Goal: Register for event/course

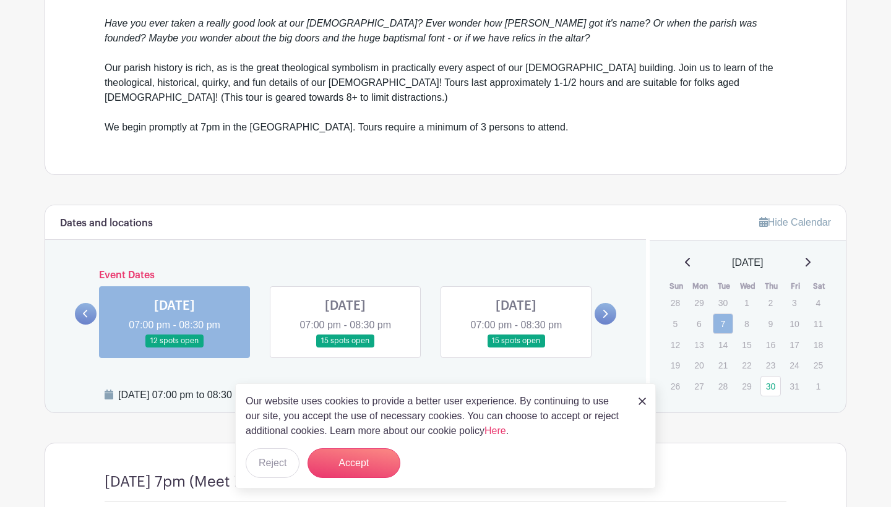
scroll to position [368, 0]
click at [175, 347] on link at bounding box center [175, 347] width 0 height 0
click at [269, 463] on button "Reject" at bounding box center [273, 464] width 54 height 30
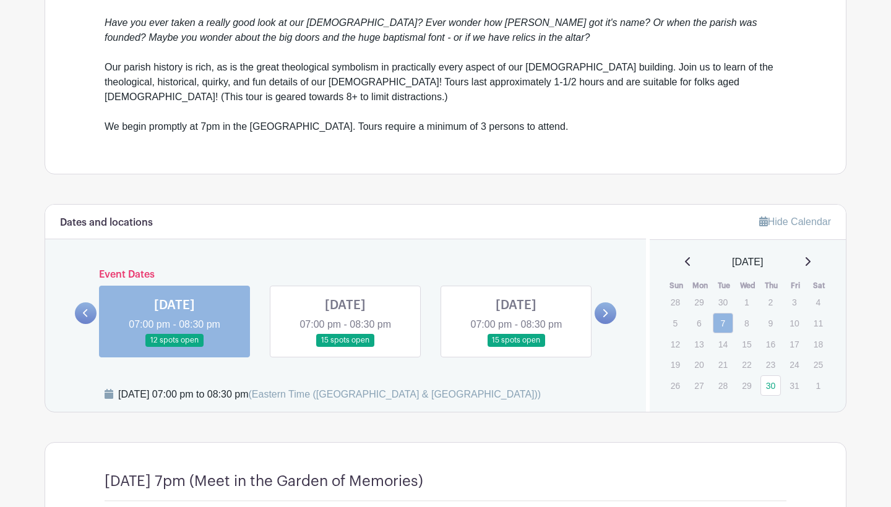
click at [175, 347] on link at bounding box center [175, 347] width 0 height 0
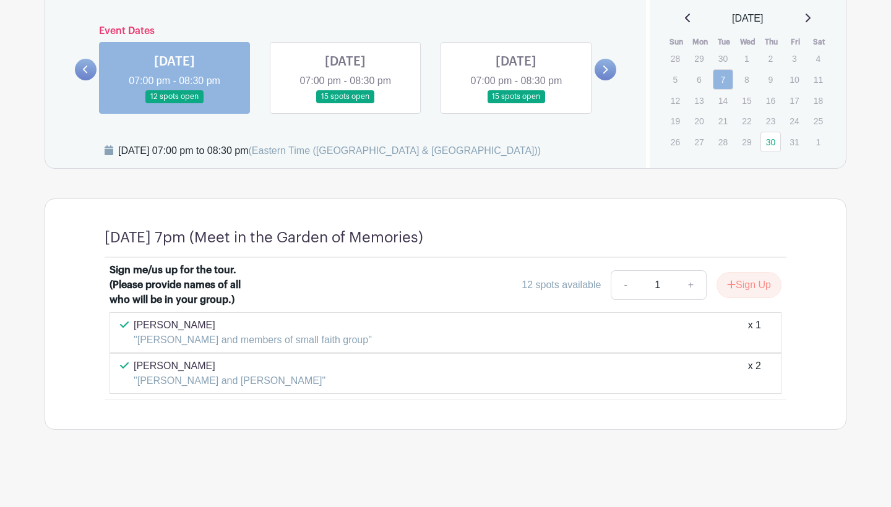
scroll to position [611, 0]
click at [688, 284] on link "+" at bounding box center [691, 286] width 31 height 30
type input "2"
click at [761, 281] on button "Sign Up" at bounding box center [749, 286] width 65 height 26
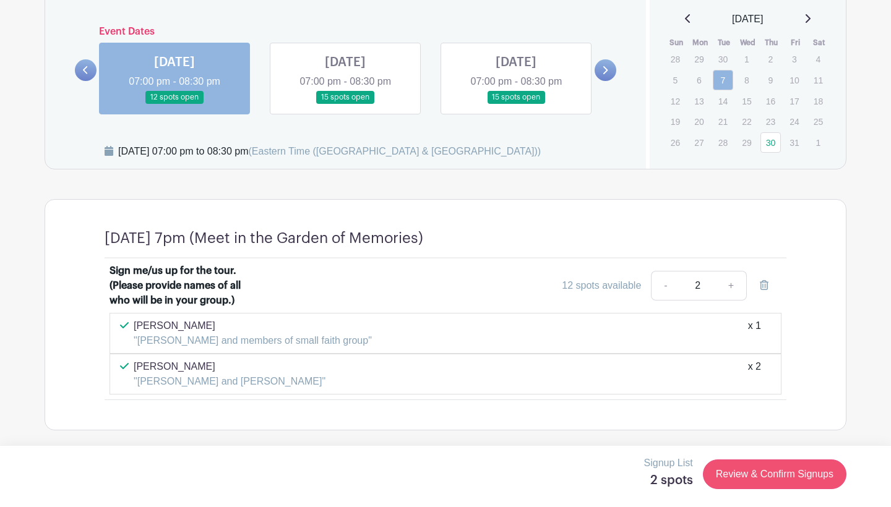
click at [736, 475] on link "Review & Confirm Signups" at bounding box center [775, 475] width 144 height 30
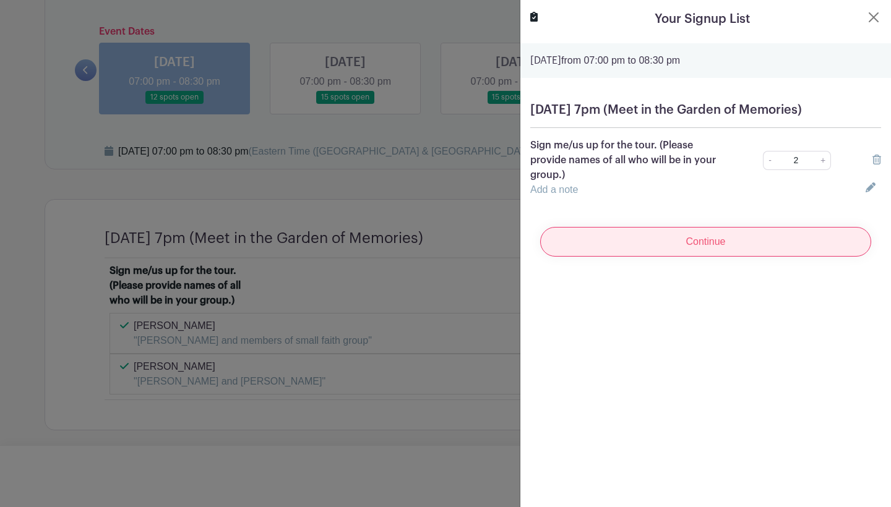
click at [671, 255] on input "Continue" at bounding box center [705, 242] width 331 height 30
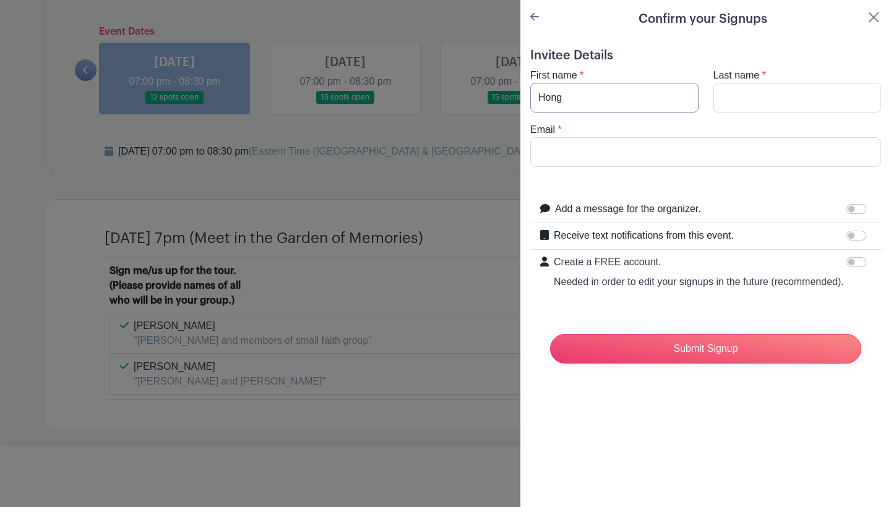
type input "Hong"
type input "[PERSON_NAME]"
type input "[EMAIL_ADDRESS][DOMAIN_NAME]"
click at [611, 98] on input "Hong" at bounding box center [614, 98] width 168 height 30
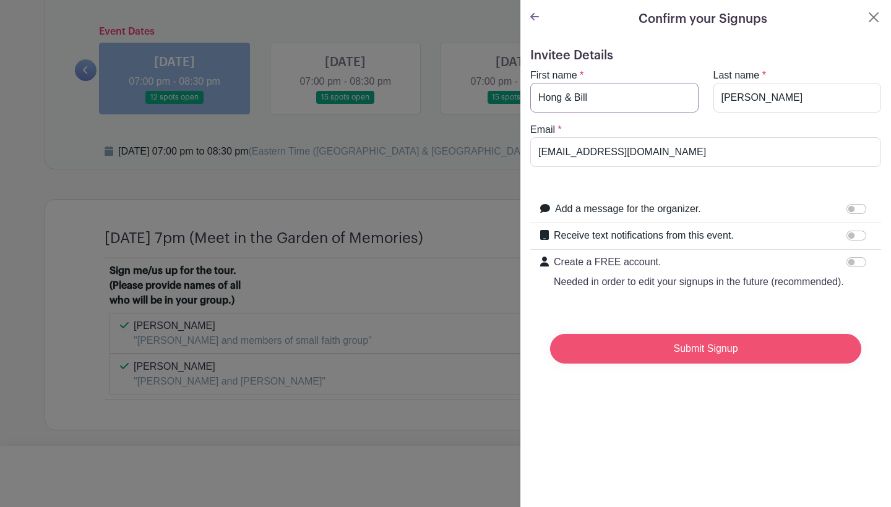
type input "Hong & Bill"
click at [675, 355] on input "Submit Signup" at bounding box center [705, 349] width 311 height 30
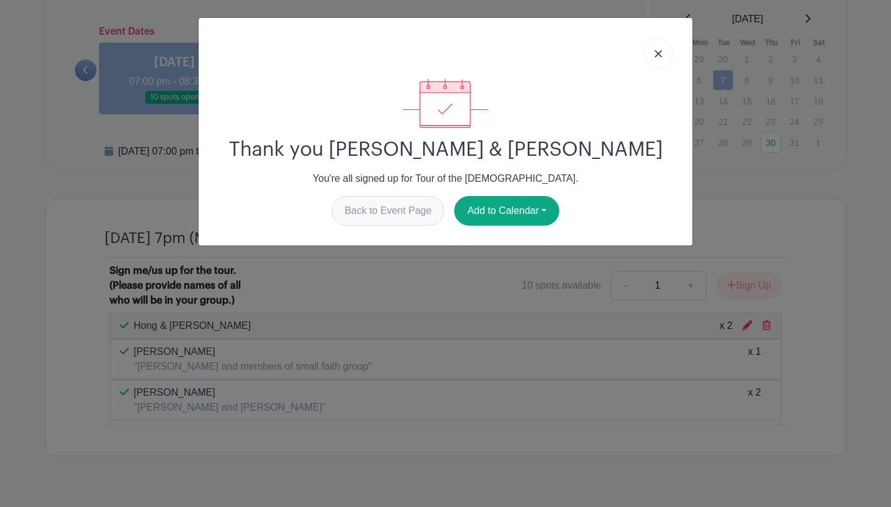
click at [396, 220] on link "Back to Event Page" at bounding box center [388, 211] width 113 height 30
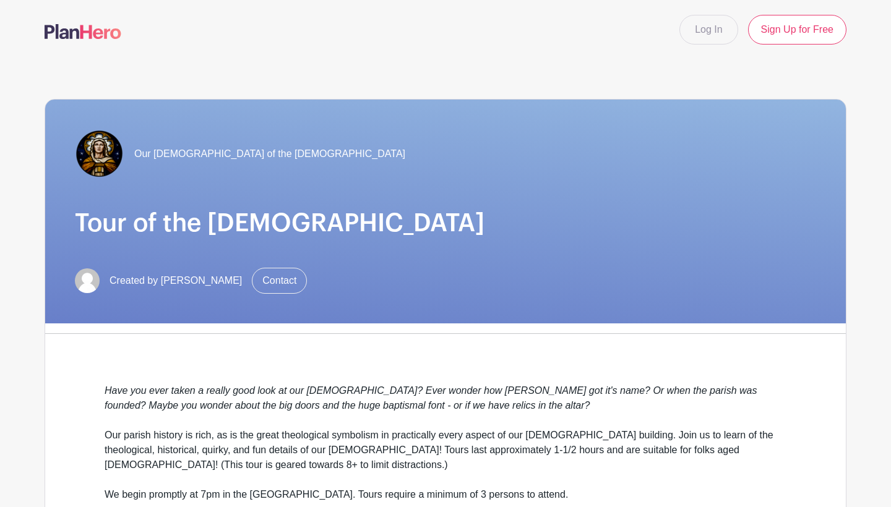
scroll to position [0, 0]
